Goal: Task Accomplishment & Management: Manage account settings

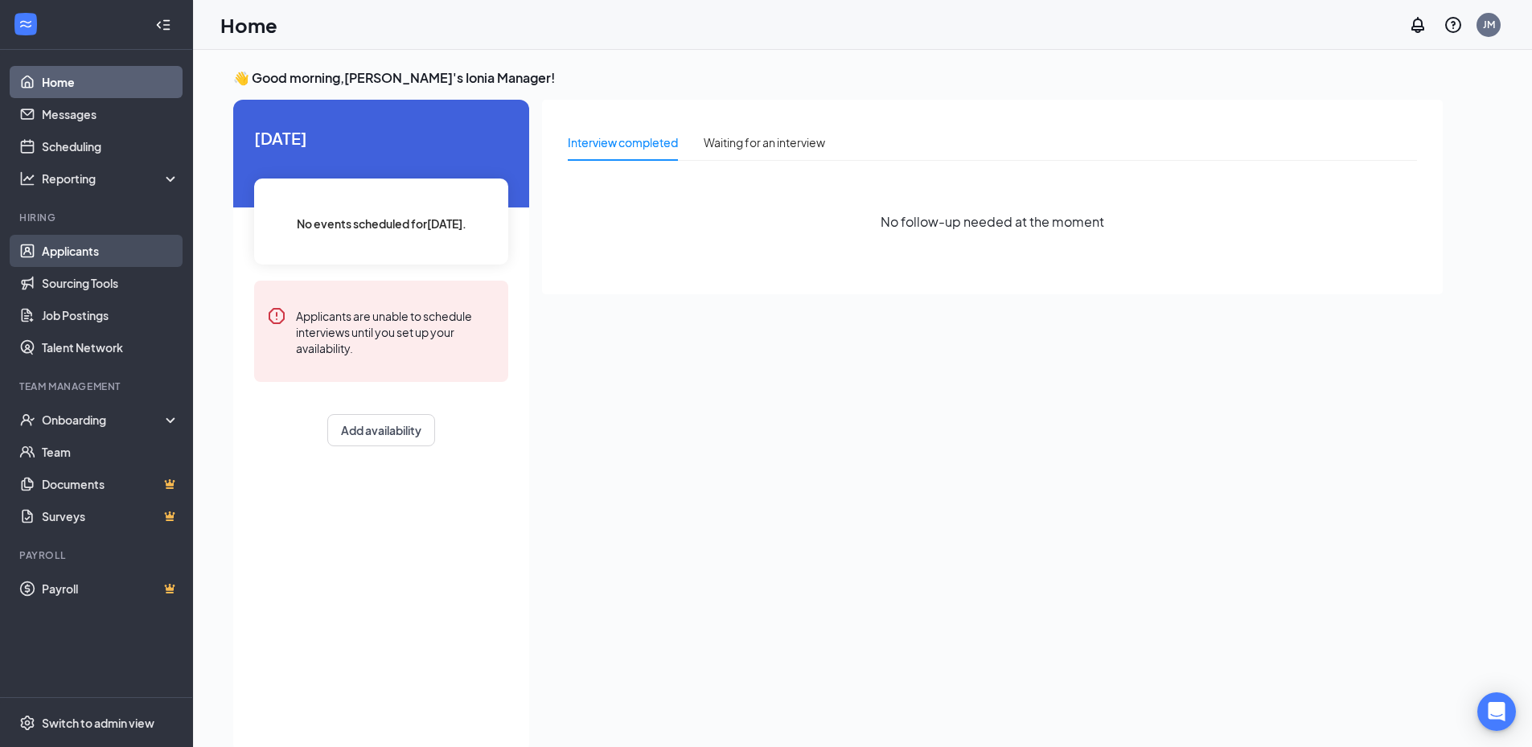
click at [86, 246] on link "Applicants" at bounding box center [111, 251] width 138 height 32
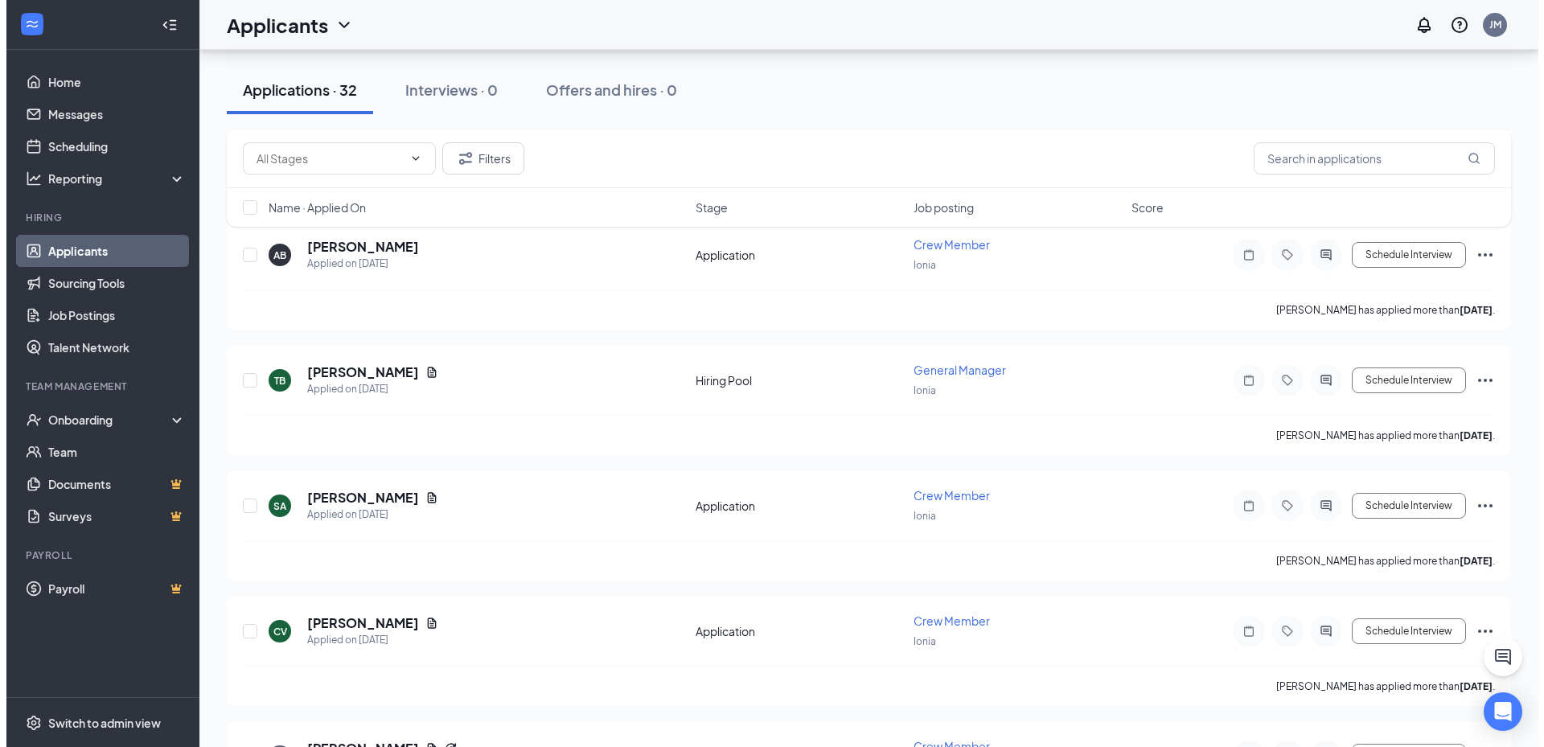
scroll to position [322, 0]
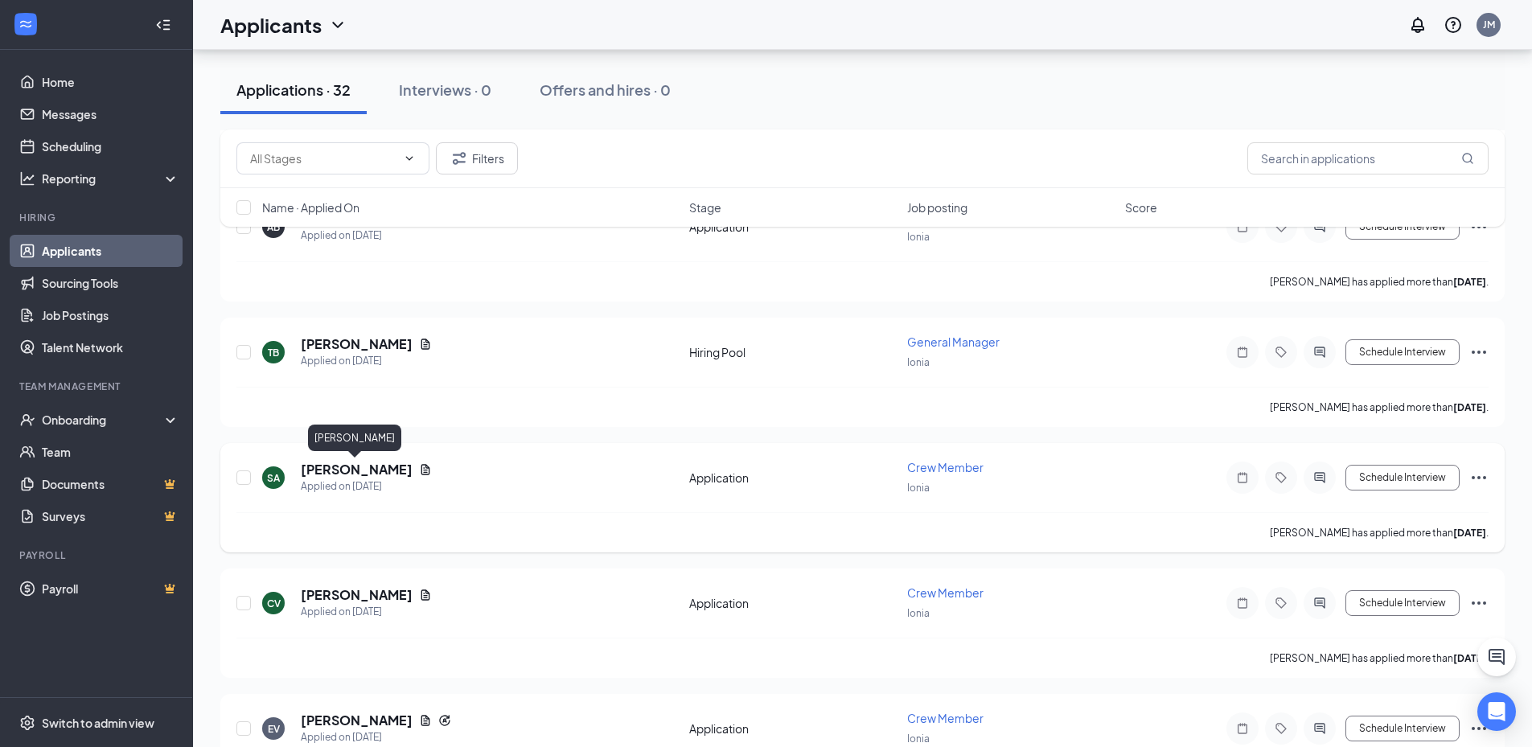
click at [360, 471] on h5 "[PERSON_NAME]" at bounding box center [357, 470] width 112 height 18
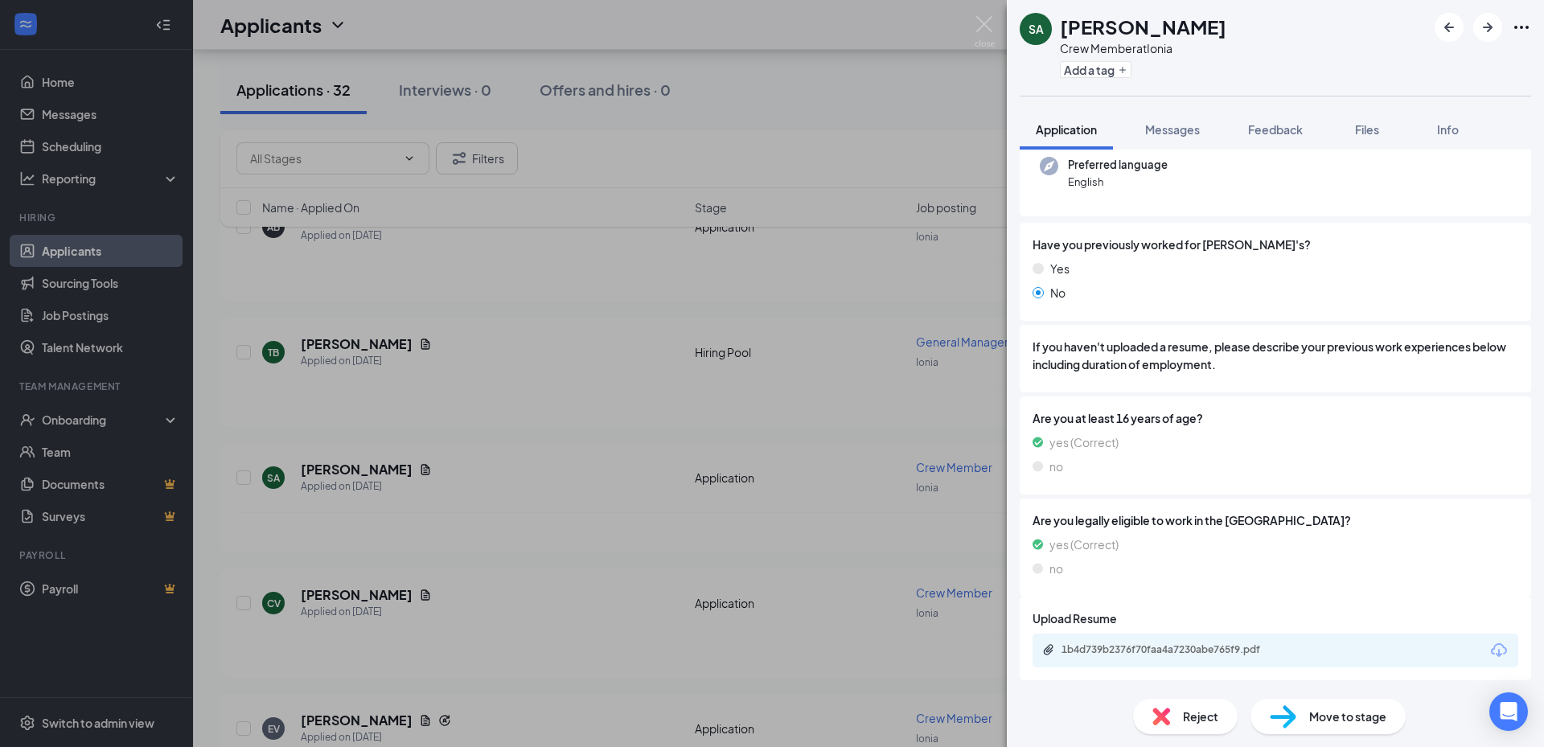
scroll to position [164, 0]
click at [1194, 648] on div "1b4d739b2376f70faa4a7230abe765f9.pdf" at bounding box center [1174, 649] width 225 height 13
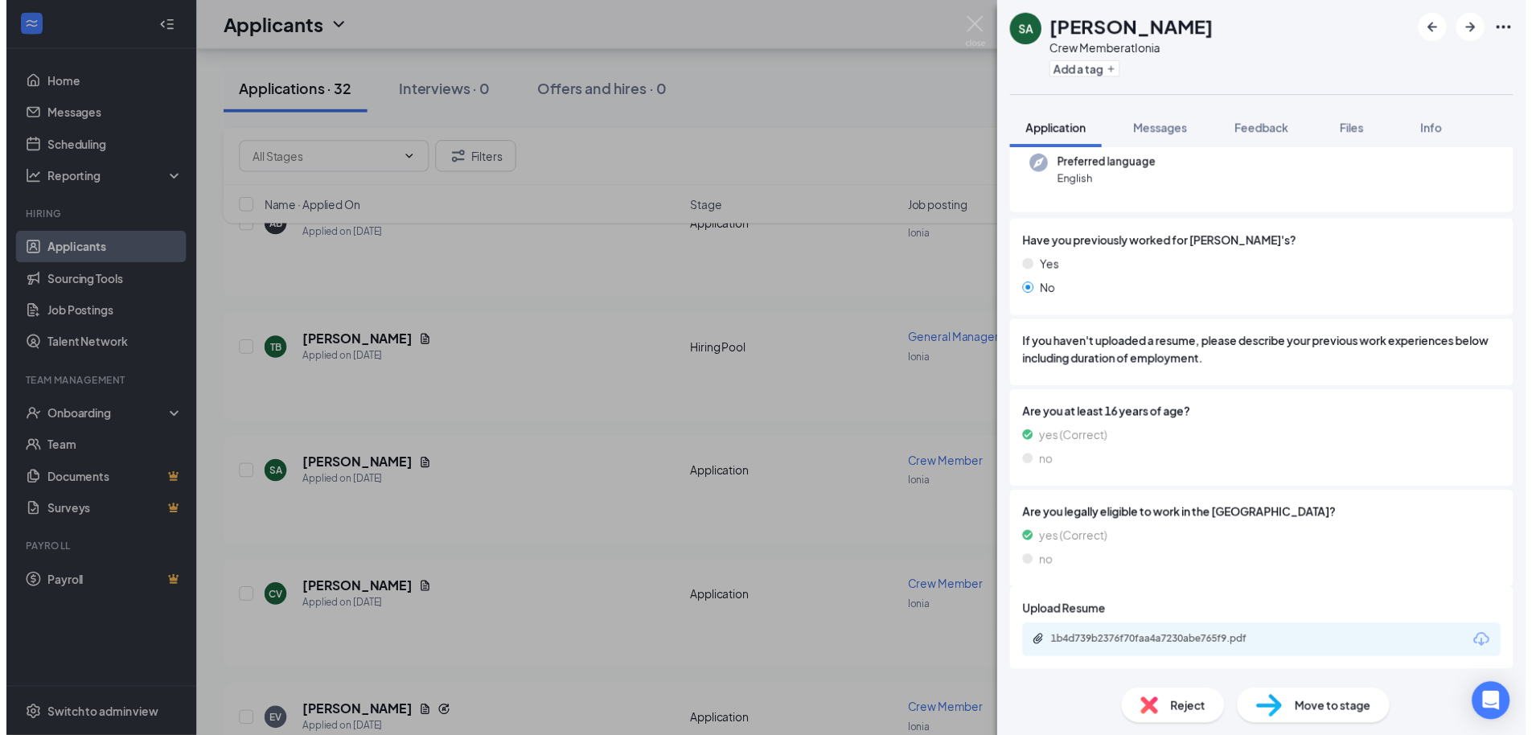
scroll to position [158, 0]
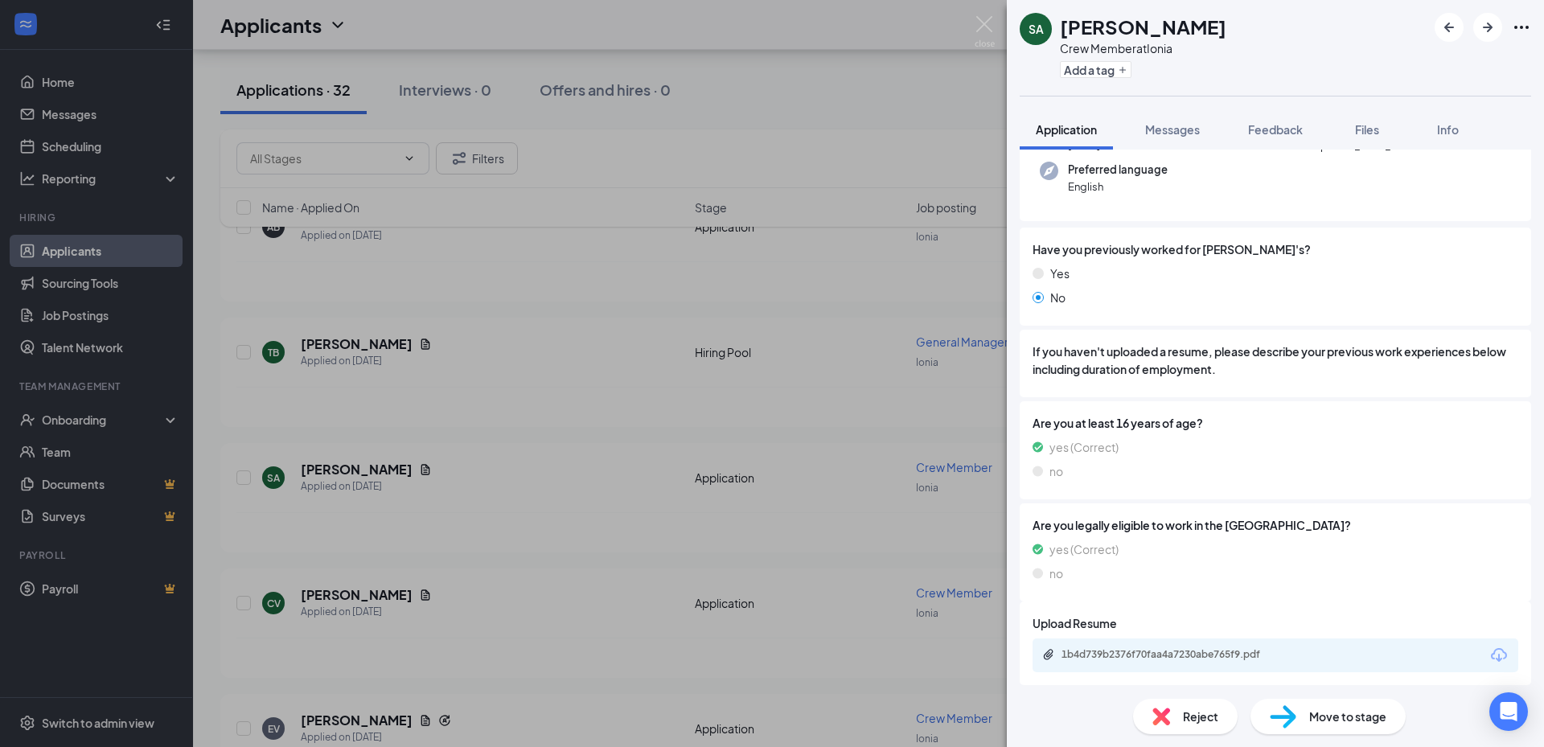
click at [375, 628] on div "SA [PERSON_NAME] Crew Member at Ionia Add a tag Application Messages Feedback F…" at bounding box center [772, 373] width 1544 height 747
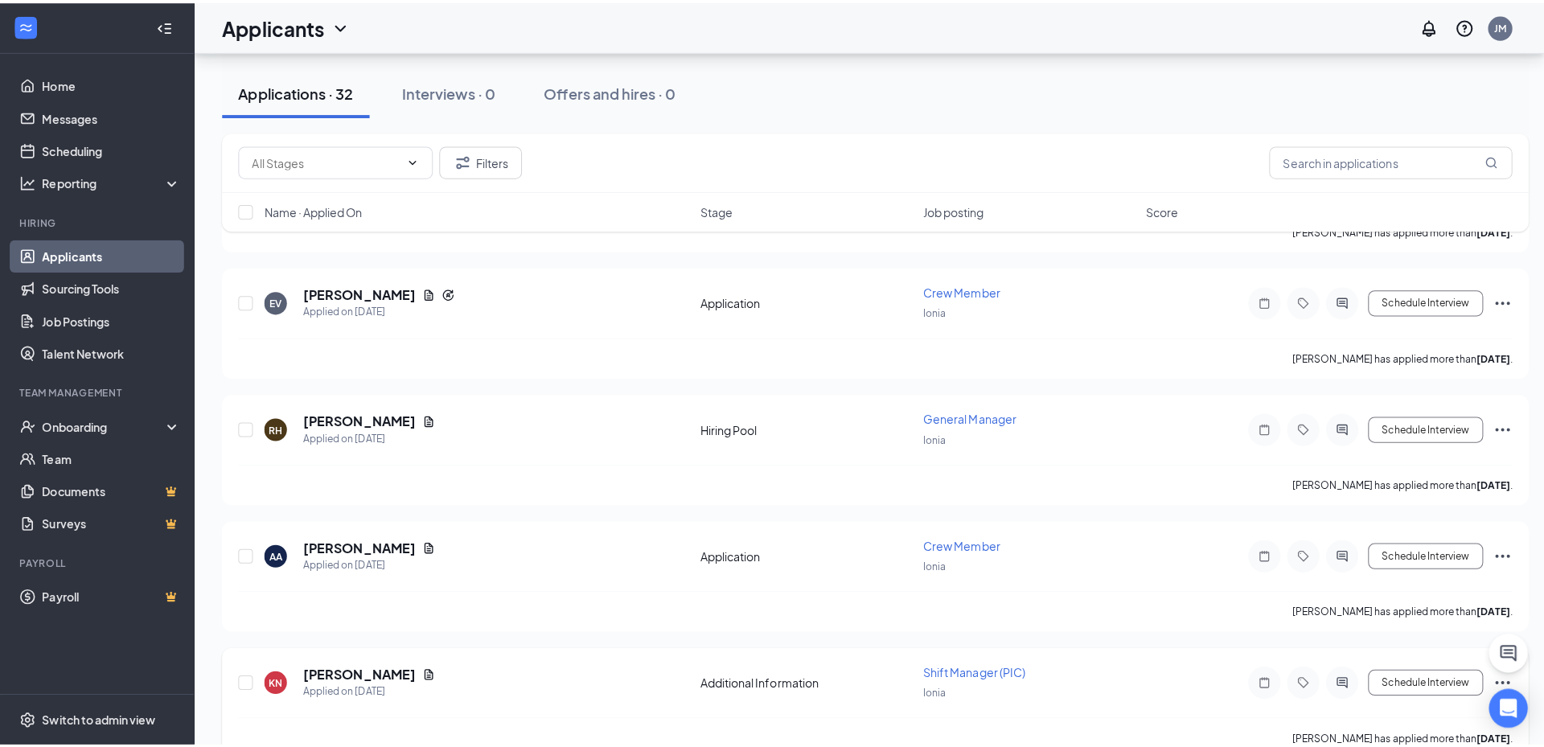
scroll to position [804, 0]
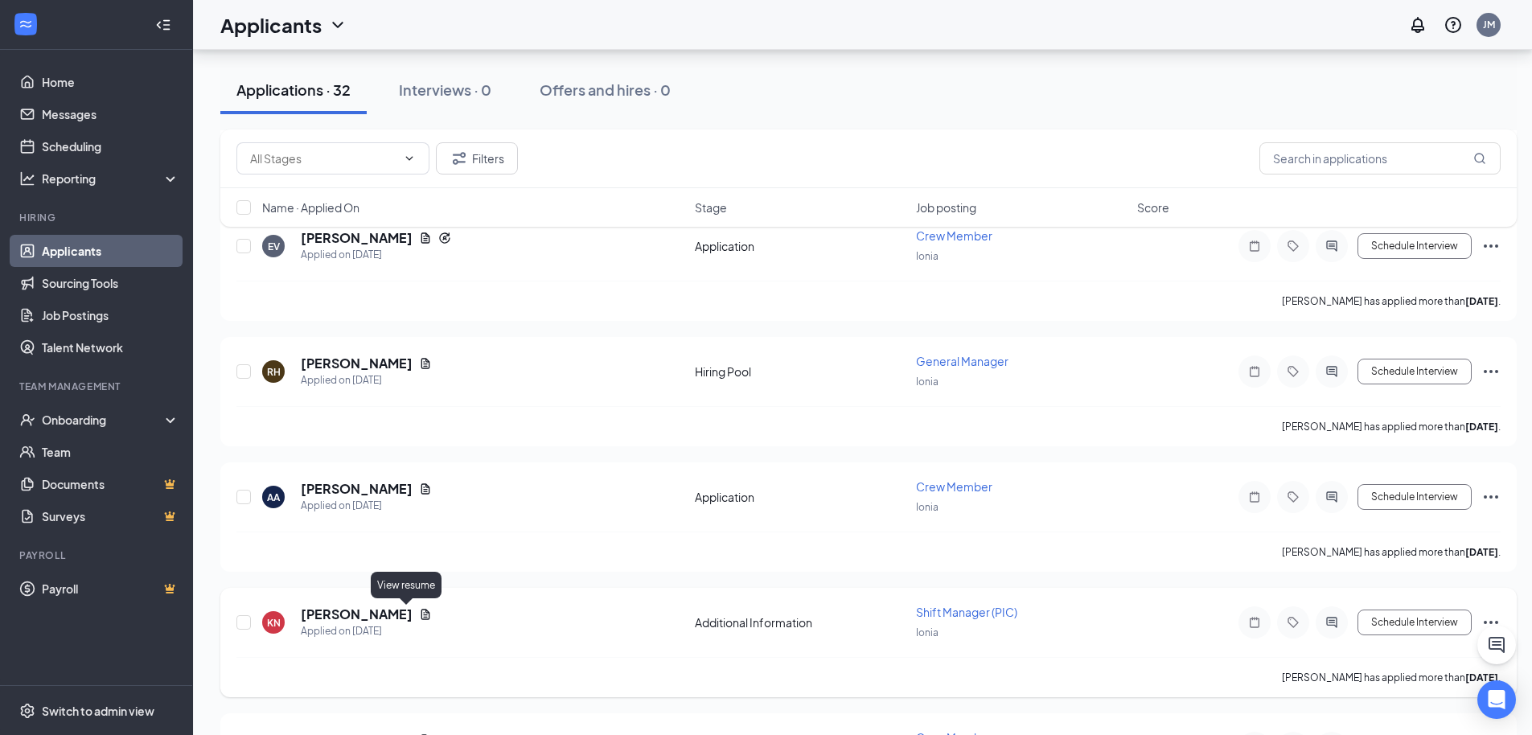
click at [419, 610] on icon "Document" at bounding box center [425, 614] width 13 height 13
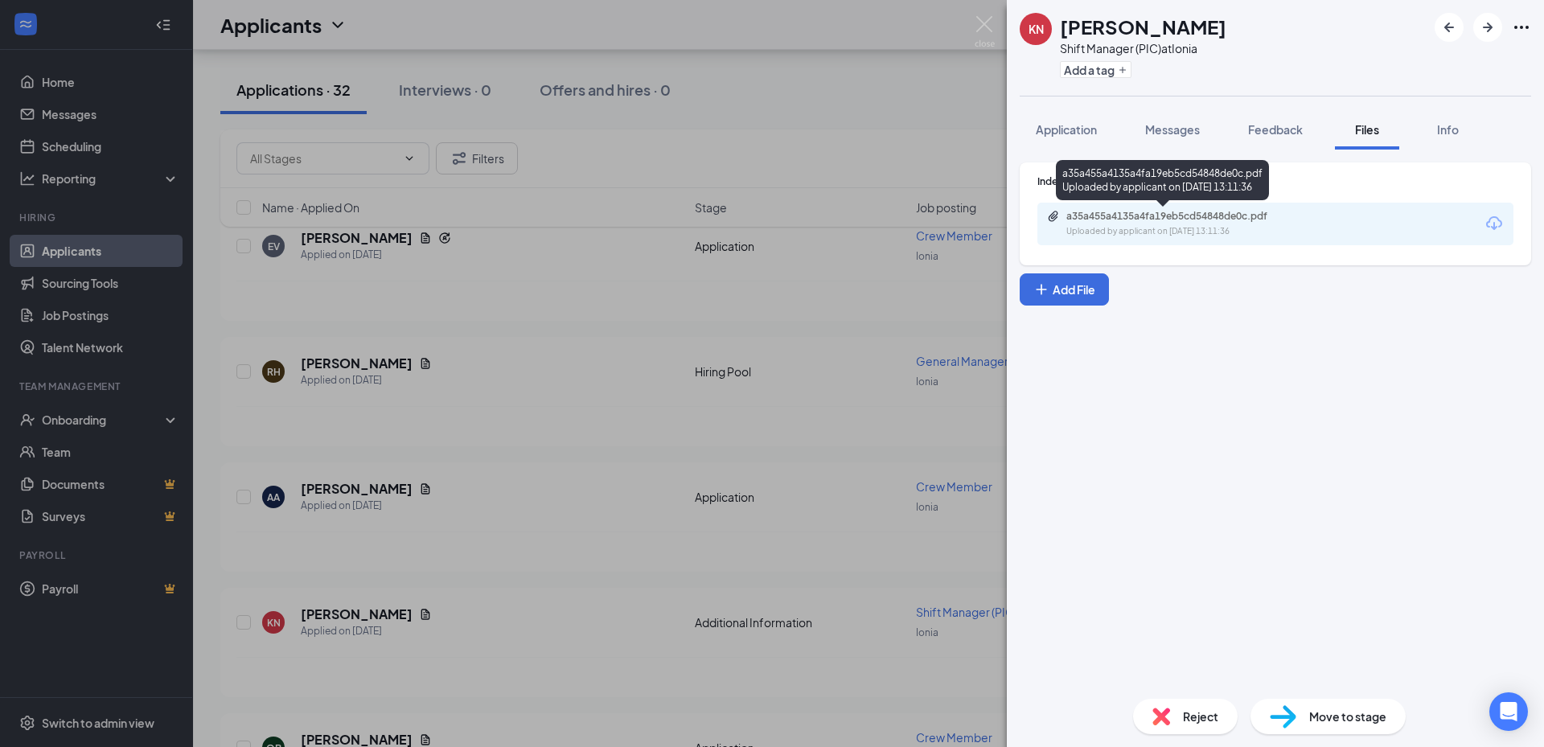
click at [1150, 227] on div "Uploaded by applicant on [DATE] 13:11:36" at bounding box center [1187, 231] width 241 height 13
